Goal: Transaction & Acquisition: Download file/media

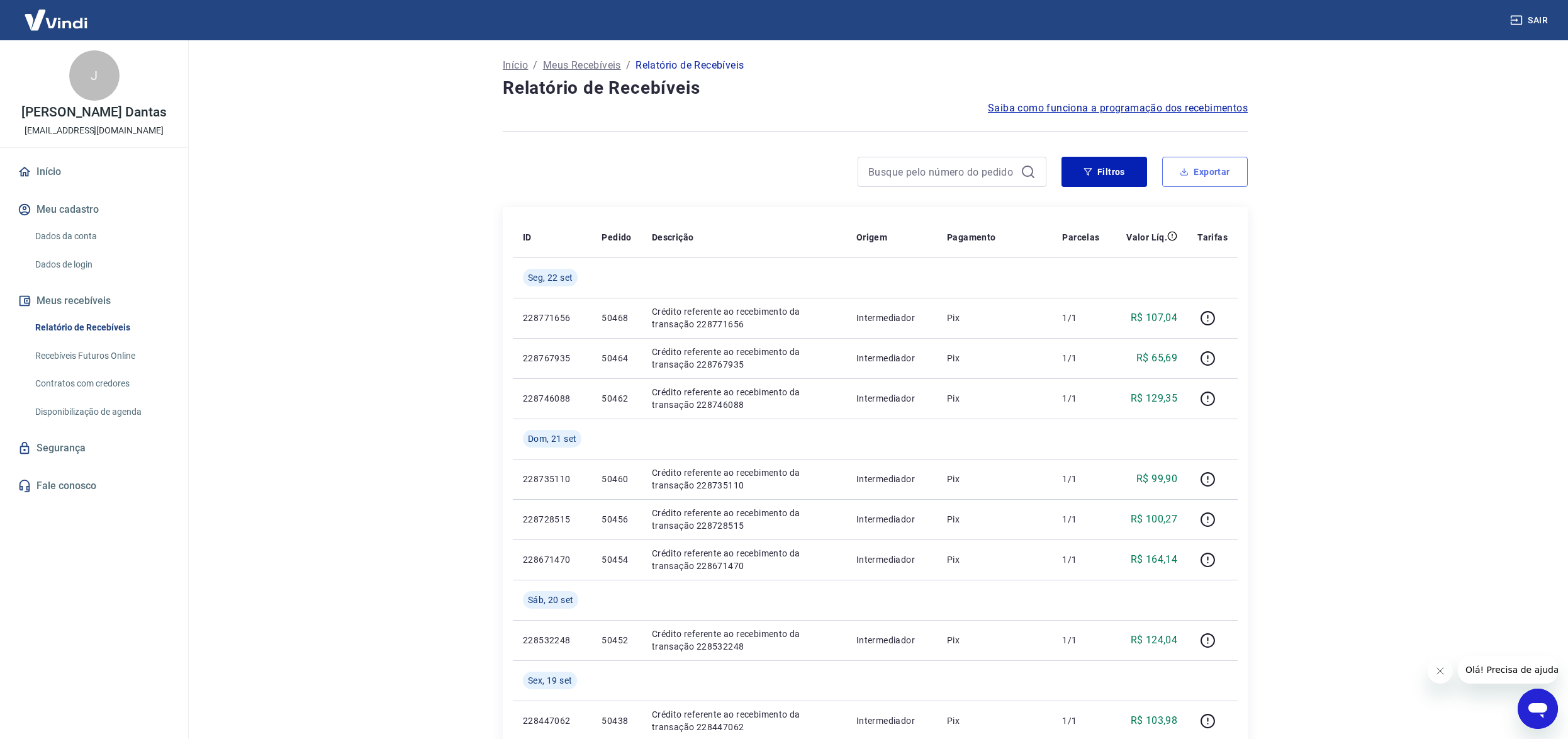
click at [1204, 167] on button "Exportar" at bounding box center [1204, 171] width 85 height 30
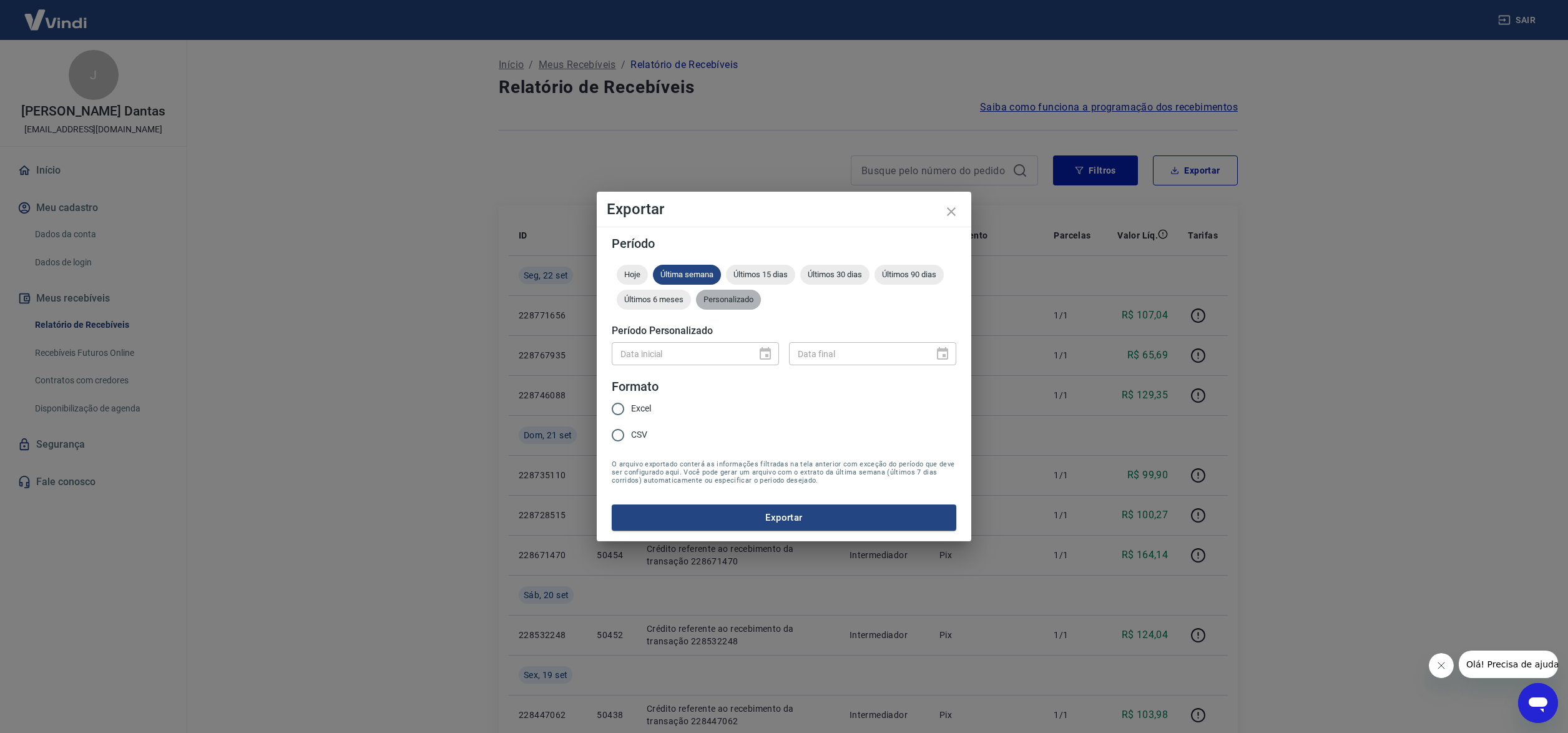
drag, startPoint x: 726, startPoint y: 295, endPoint x: 731, endPoint y: 333, distance: 38.3
click at [727, 295] on span "Personalizado" at bounding box center [728, 299] width 64 height 10
click at [770, 353] on icon "Choose date" at bounding box center [764, 353] width 11 height 12
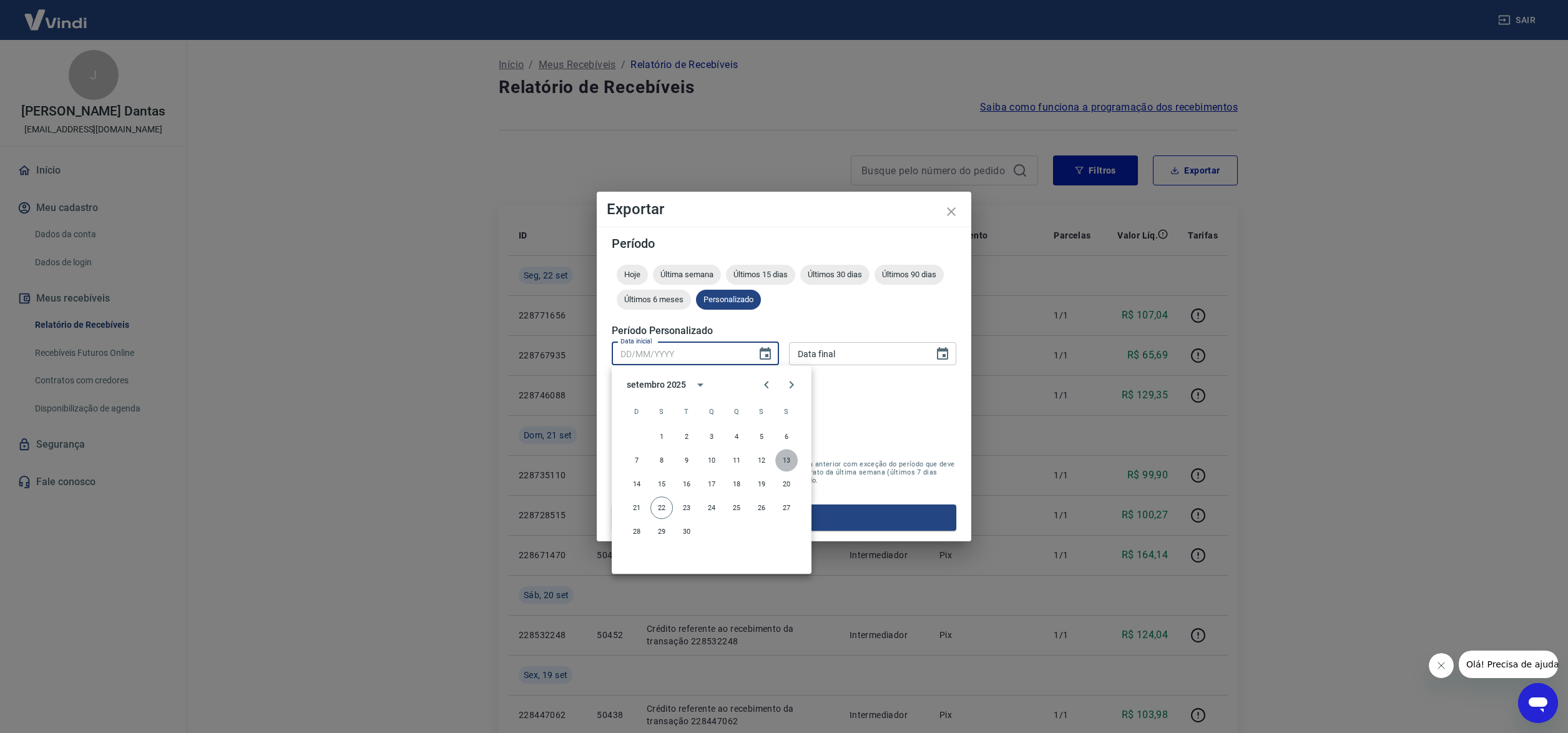
click at [783, 453] on button "13" at bounding box center [786, 460] width 23 height 23
type input "13/09/2025"
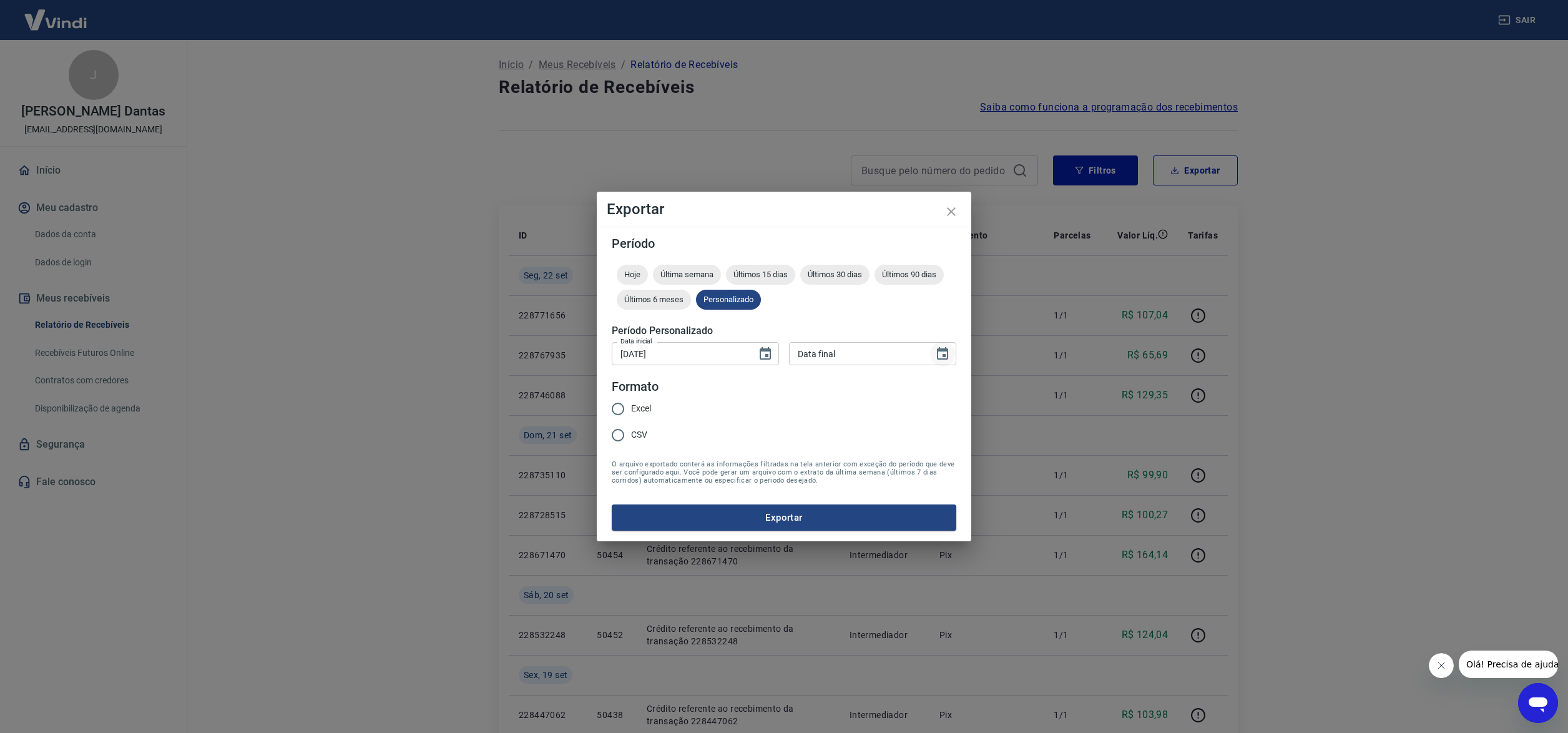
click at [944, 348] on icon "Choose date" at bounding box center [942, 353] width 15 height 15
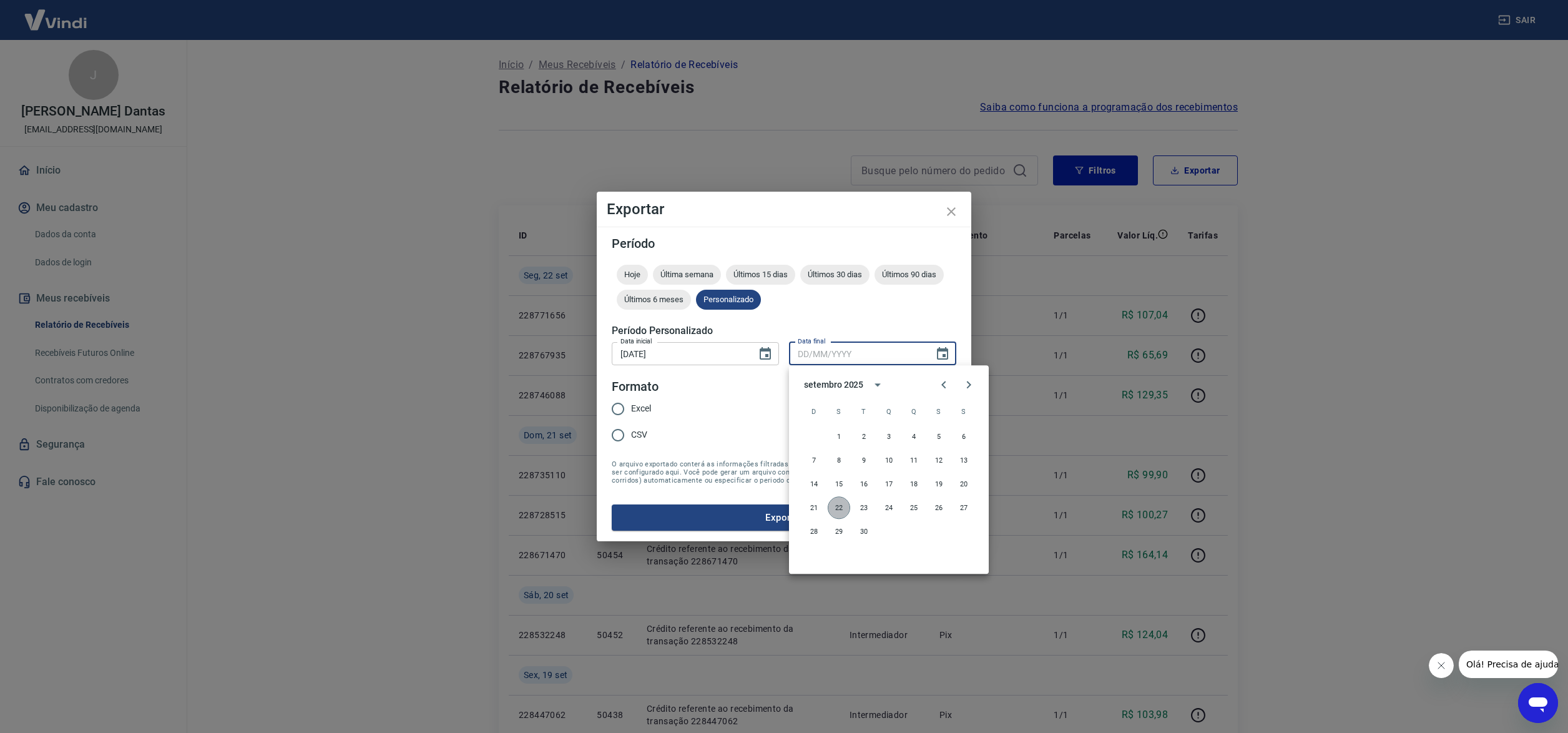
click at [834, 502] on button "22" at bounding box center [838, 507] width 23 height 23
type input "22/09/2025"
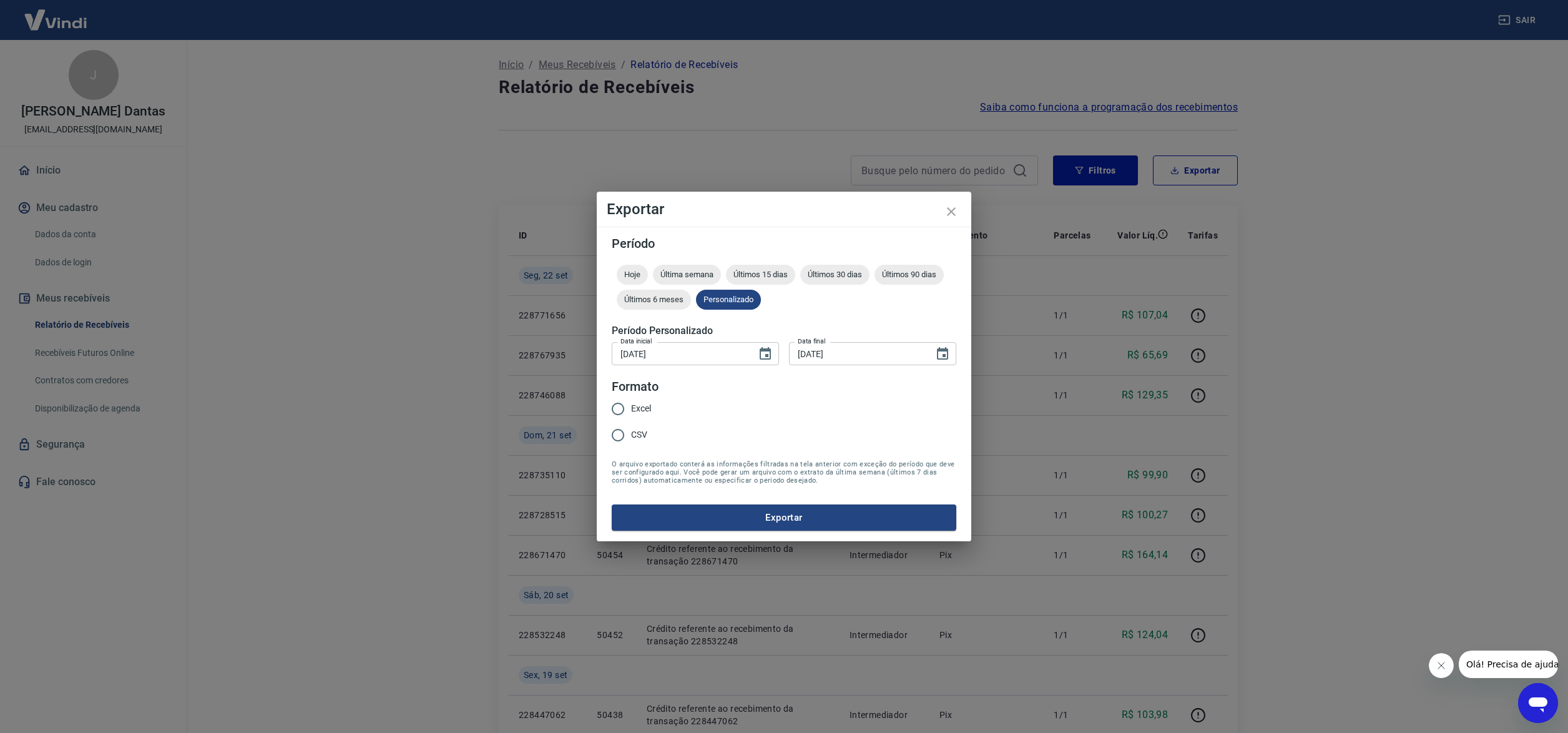
click at [614, 433] on input "CSV" at bounding box center [618, 435] width 26 height 26
radio input "true"
click at [807, 512] on button "Exportar" at bounding box center [784, 518] width 344 height 26
